Goal: Obtain resource: Obtain resource

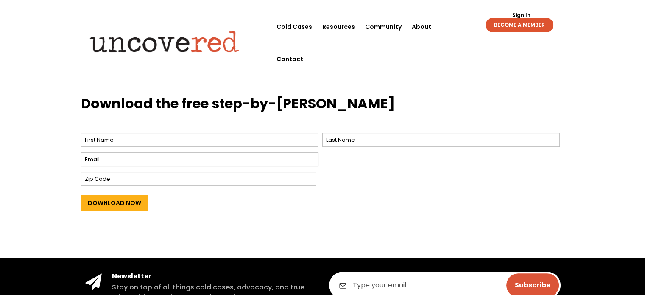
scroll to position [212, 0]
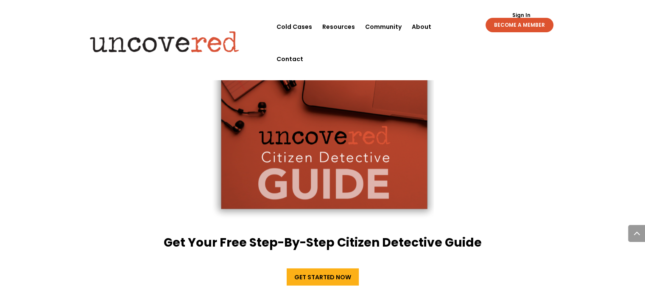
scroll to position [1398, 0]
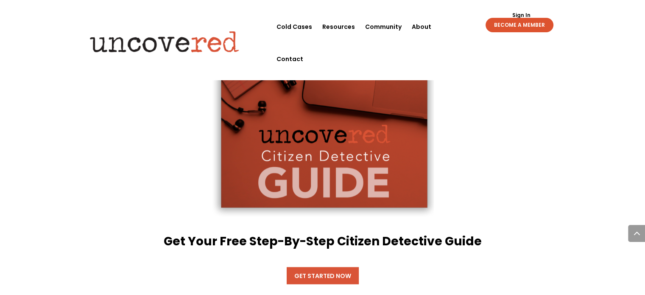
click at [347, 267] on link "Get Started Now" at bounding box center [322, 275] width 72 height 17
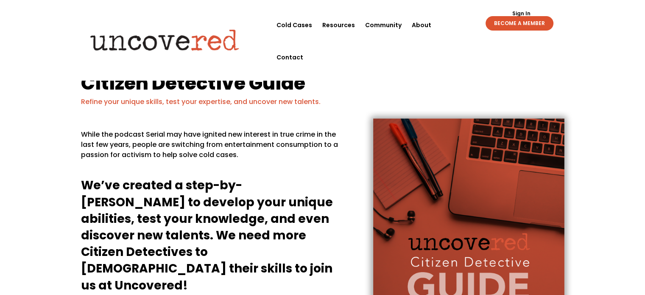
scroll to position [297, 0]
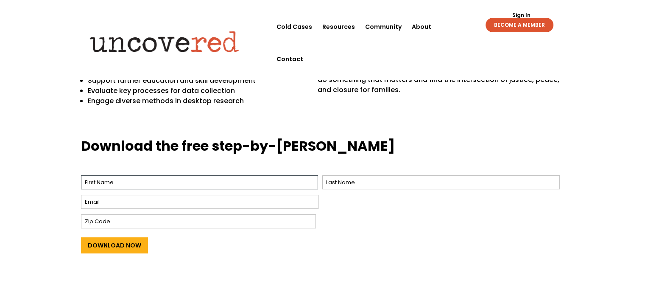
click at [263, 180] on input "First" at bounding box center [199, 182] width 237 height 14
type input "[PERSON_NAME]"
click at [409, 177] on input "Last" at bounding box center [440, 182] width 237 height 14
type input "[PERSON_NAME]"
type input "[EMAIL_ADDRESS][DOMAIN_NAME]"
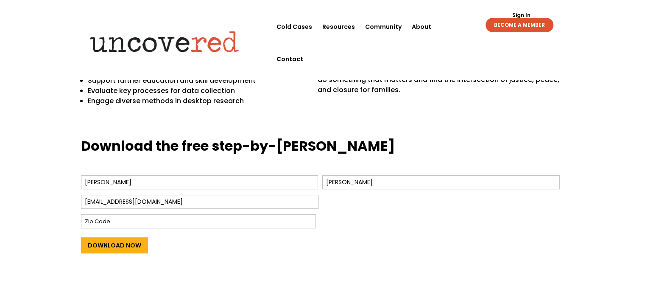
type input "93420"
drag, startPoint x: 264, startPoint y: 204, endPoint x: 0, endPoint y: 180, distance: 265.5
click at [0, 180] on div "Download the free step-by-[PERSON_NAME] Name * Tristan First [PERSON_NAME] Last…" at bounding box center [322, 212] width 645 height 175
type input "["
type input "[EMAIL_ADDRESS][DOMAIN_NAME]"
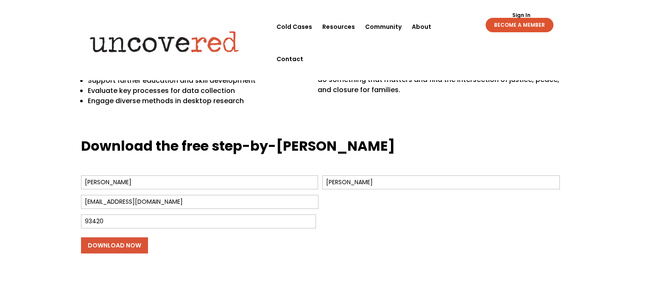
click at [118, 250] on input "Download Now" at bounding box center [114, 245] width 67 height 16
click at [128, 245] on input "Download Now" at bounding box center [114, 245] width 67 height 16
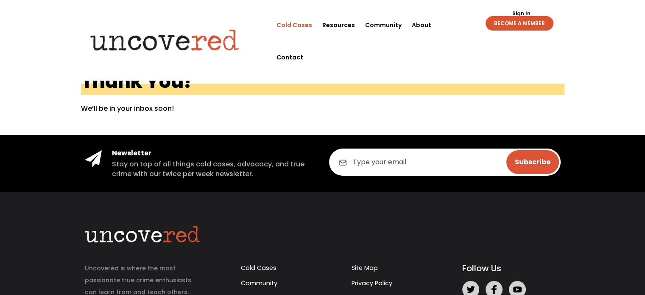
click at [295, 22] on link "Cold Cases" at bounding box center [294, 25] width 36 height 32
